Goal: Task Accomplishment & Management: Complete application form

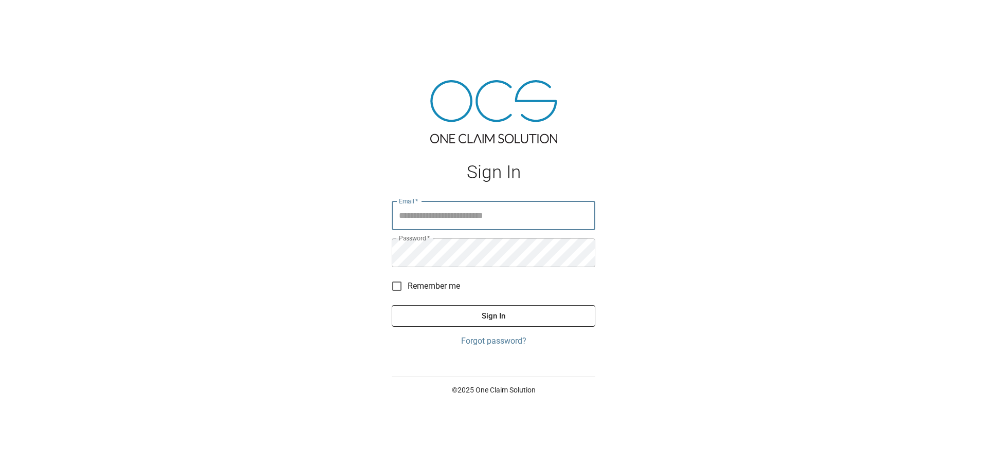
type input "**********"
click at [535, 321] on button "Sign In" at bounding box center [494, 316] width 204 height 22
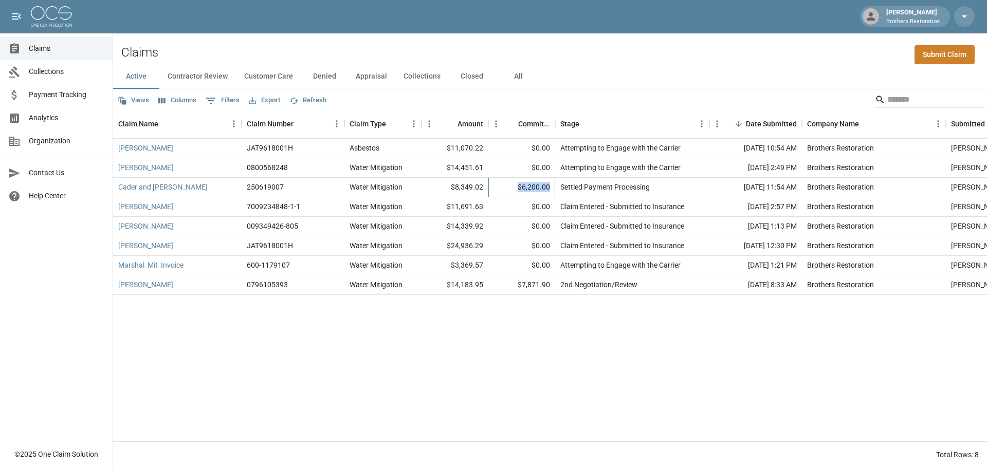
drag, startPoint x: 550, startPoint y: 186, endPoint x: 517, endPoint y: 186, distance: 32.4
click at [517, 186] on div "$6,200.00" at bounding box center [521, 188] width 67 height 20
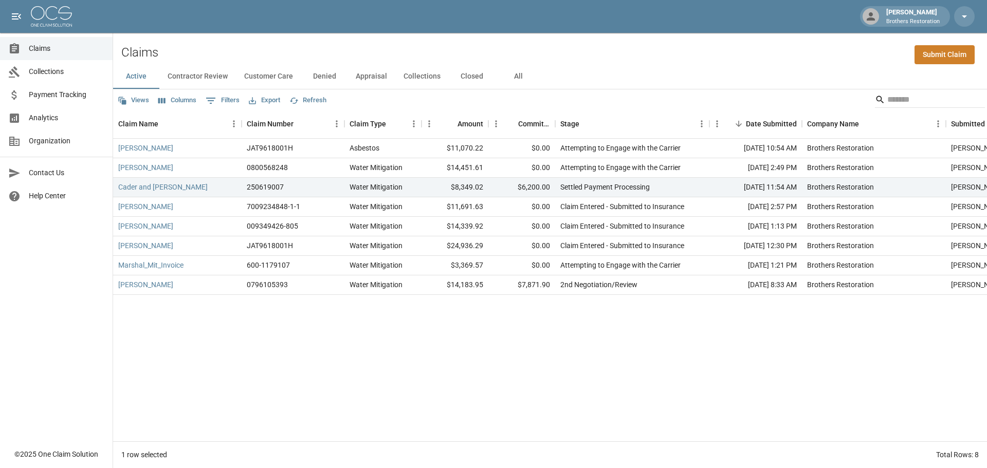
click at [352, 384] on div "Marion Christensen JAT9618001H Asbestos $11,070.22 $0.00 Attempting to Engage w…" at bounding box center [594, 290] width 962 height 303
click at [604, 284] on div "2nd Negotiation/Review" at bounding box center [598, 285] width 77 height 10
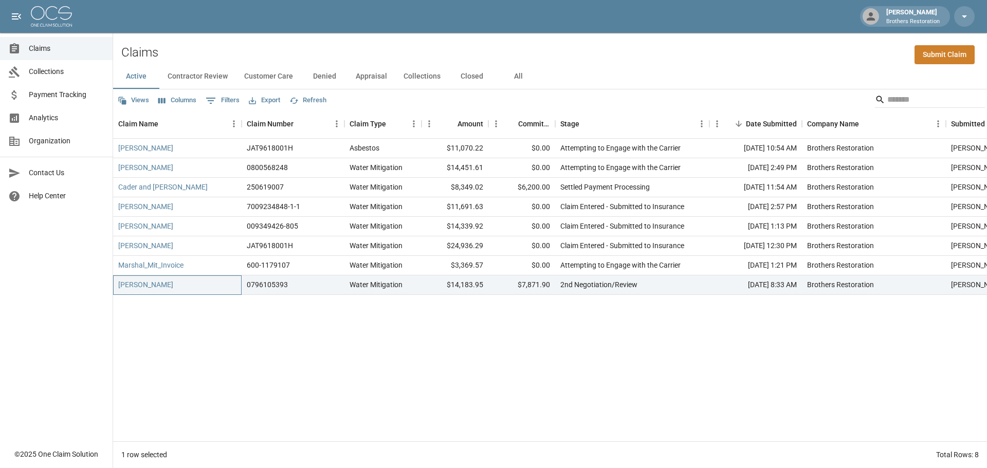
click at [174, 290] on div "Clark, Sean" at bounding box center [177, 286] width 129 height 20
click at [141, 286] on link "Clark, Sean" at bounding box center [145, 285] width 55 height 10
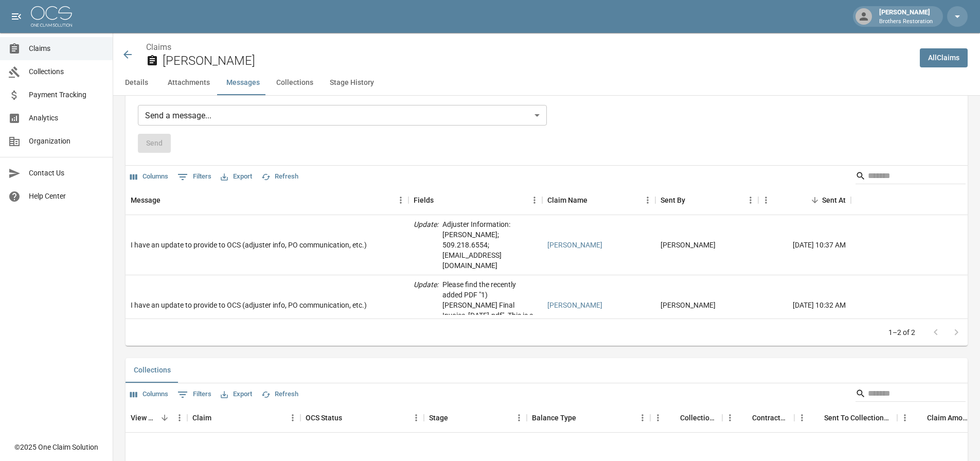
scroll to position [913, 0]
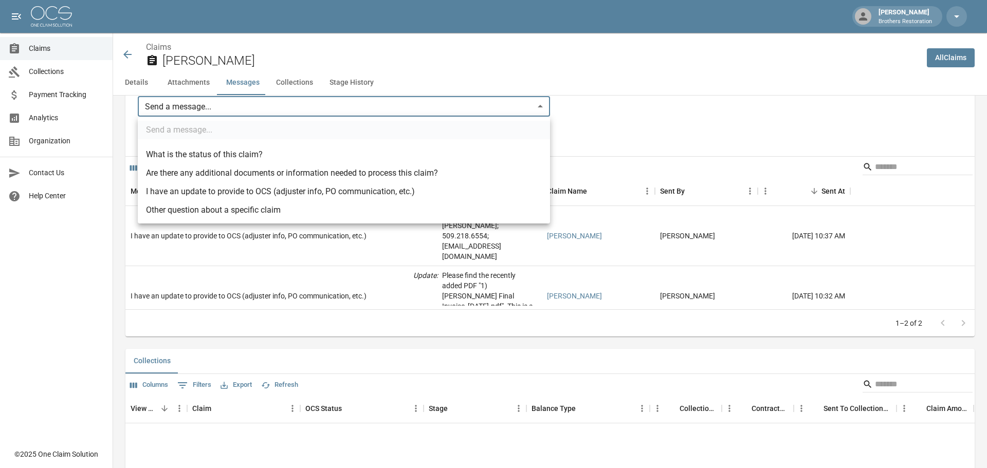
click at [264, 171] on li "Are there any additional documents or information needed to process this claim?" at bounding box center [344, 173] width 412 height 19
type input "**********"
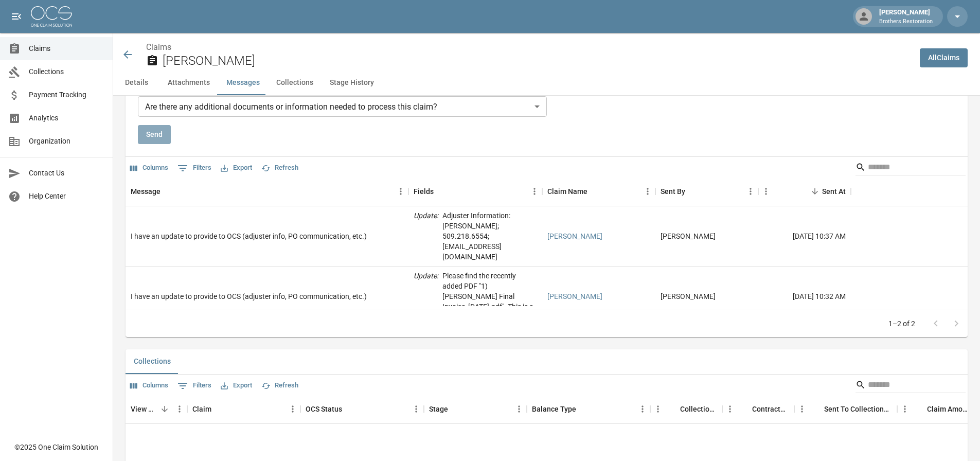
click at [151, 130] on button "Send" at bounding box center [154, 134] width 33 height 19
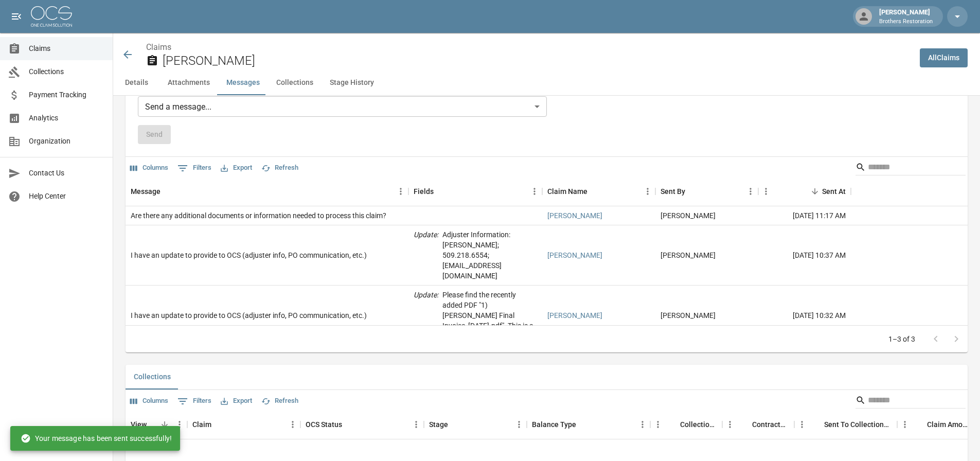
click at [126, 53] on icon at bounding box center [127, 54] width 8 height 8
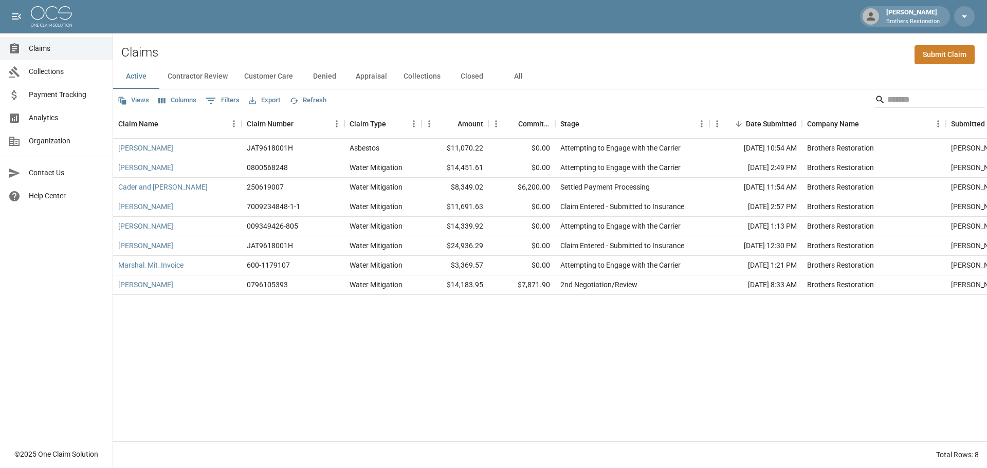
click at [949, 56] on link "Submit Claim" at bounding box center [945, 54] width 60 height 19
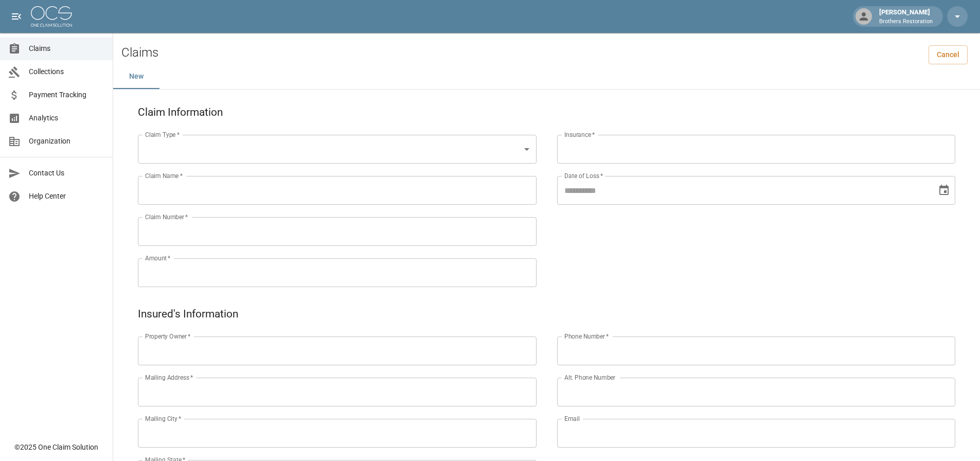
click at [291, 150] on body "Tanner Bingham Brothers Restoration Claims Collections Payment Tracking Analyti…" at bounding box center [490, 430] width 980 height 860
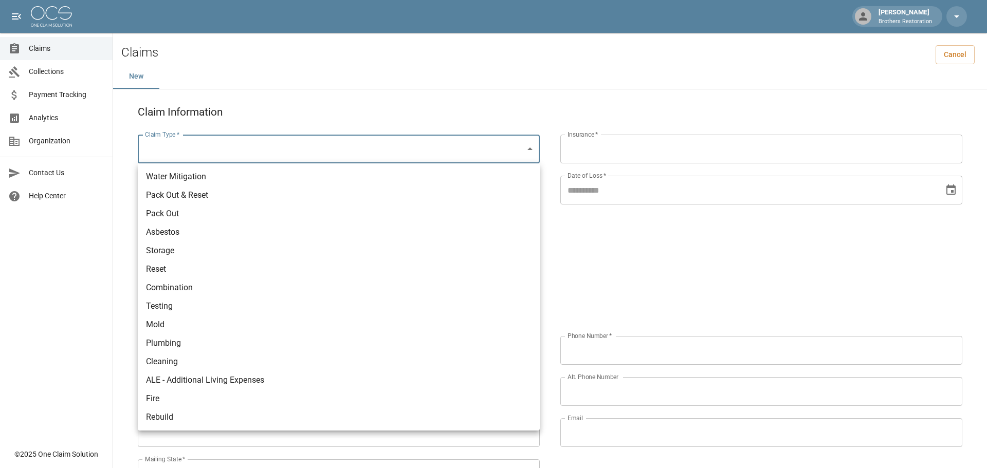
click at [642, 96] on div at bounding box center [493, 234] width 987 height 468
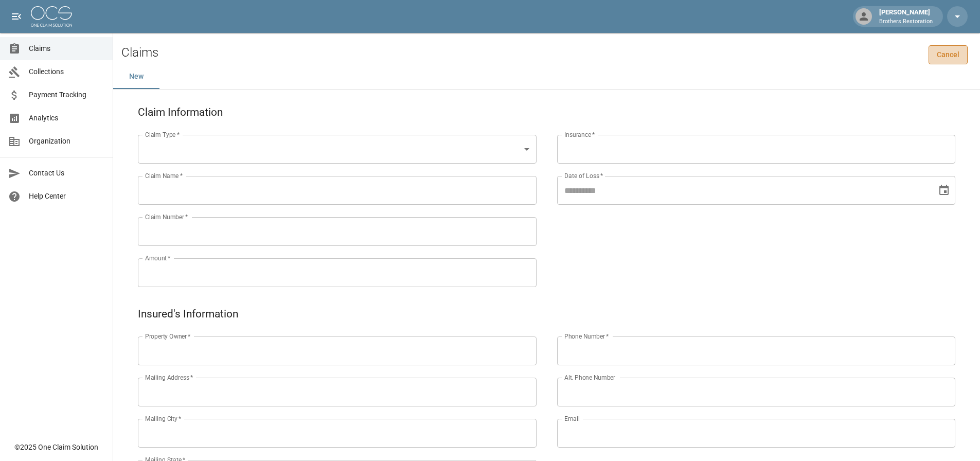
click at [957, 58] on link "Cancel" at bounding box center [947, 54] width 39 height 19
